Goal: Find specific page/section: Find specific page/section

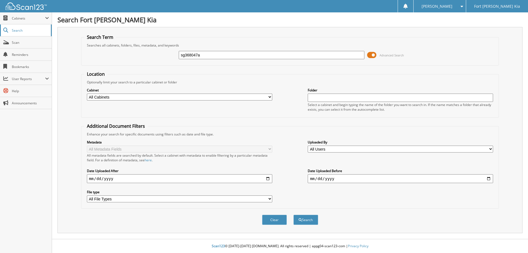
type input "sg368047a"
click at [293, 214] on button "Search" at bounding box center [305, 219] width 25 height 10
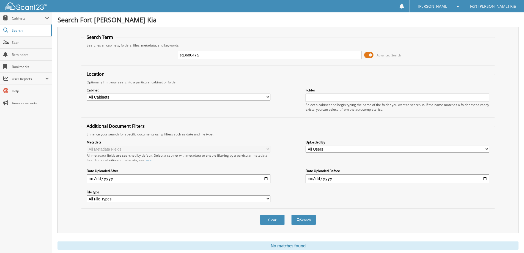
click at [291, 214] on button "Search" at bounding box center [303, 219] width 25 height 10
click at [375, 54] on span "Advanced Search" at bounding box center [382, 55] width 37 height 8
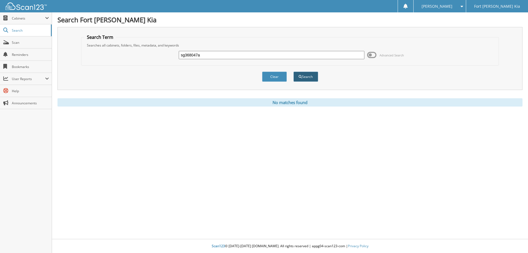
click at [297, 76] on button "Search" at bounding box center [305, 76] width 25 height 10
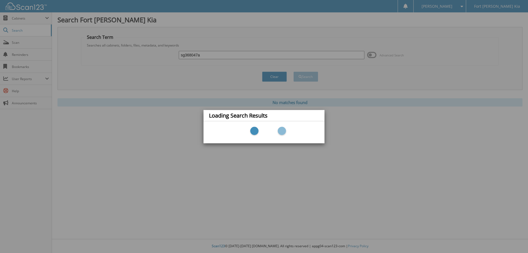
click at [216, 52] on div "Loading Search Results" at bounding box center [264, 126] width 528 height 253
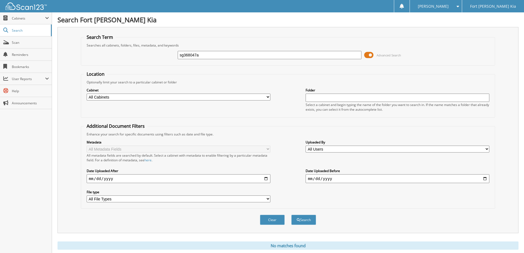
click at [212, 55] on input "sg368047a" at bounding box center [270, 55] width 184 height 8
type input "SG368047A"
click at [291, 214] on button "Search" at bounding box center [303, 219] width 25 height 10
click at [367, 56] on span at bounding box center [368, 55] width 9 height 8
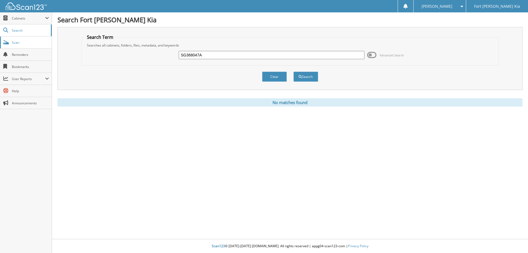
click at [15, 40] on span "Scan" at bounding box center [30, 42] width 37 height 5
